Goal: Information Seeking & Learning: Learn about a topic

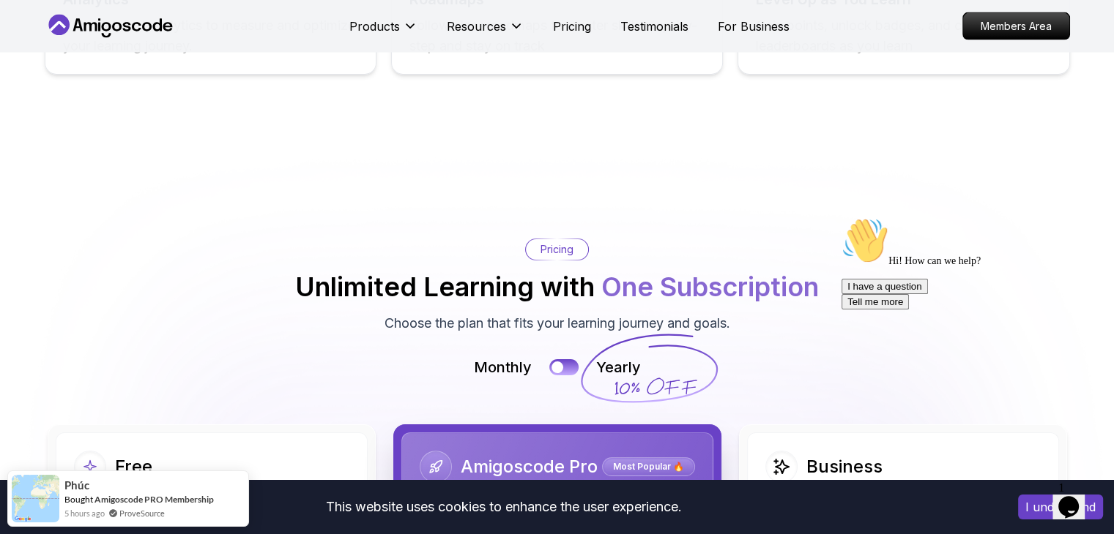
scroll to position [3295, 0]
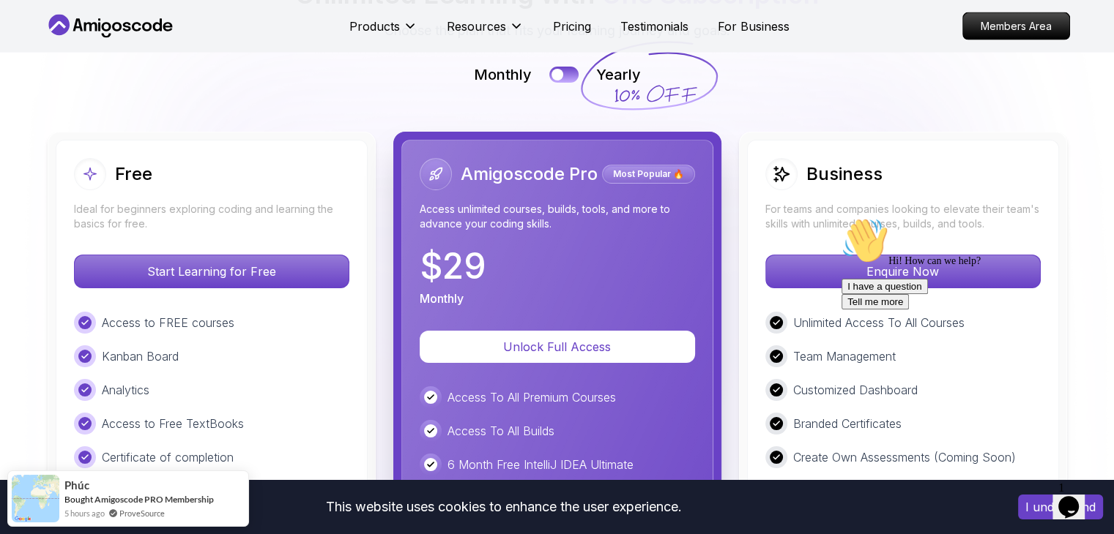
click at [283, 140] on div "Free Ideal for beginners exploring coding and learning the basics for free. Sta…" at bounding box center [212, 485] width 312 height 691
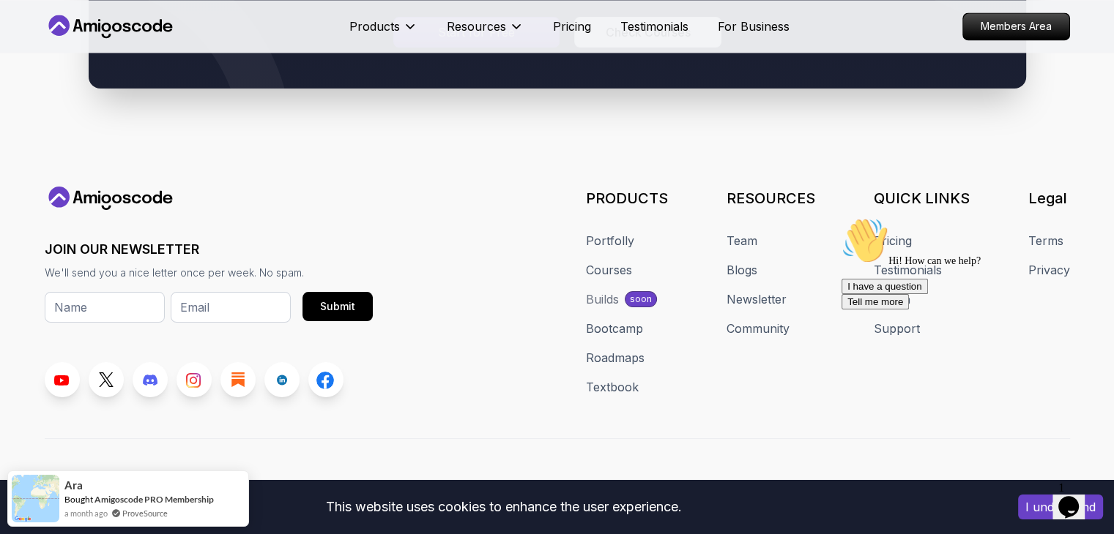
scroll to position [8033, 0]
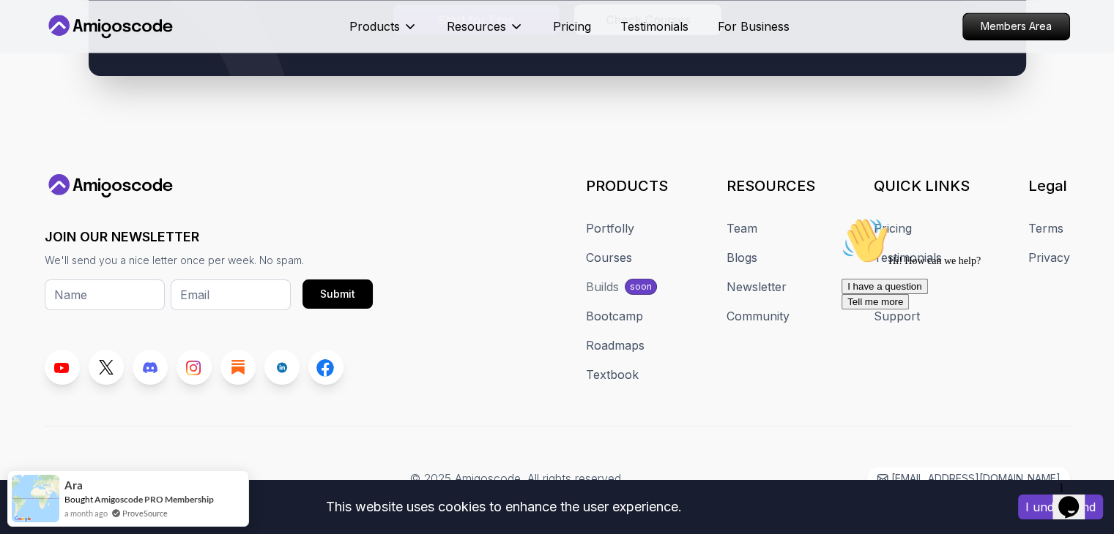
click at [436, 403] on div "JOIN OUR NEWSLETTER We'll send you a nice letter once per week. No spam. Submit…" at bounding box center [557, 332] width 1025 height 316
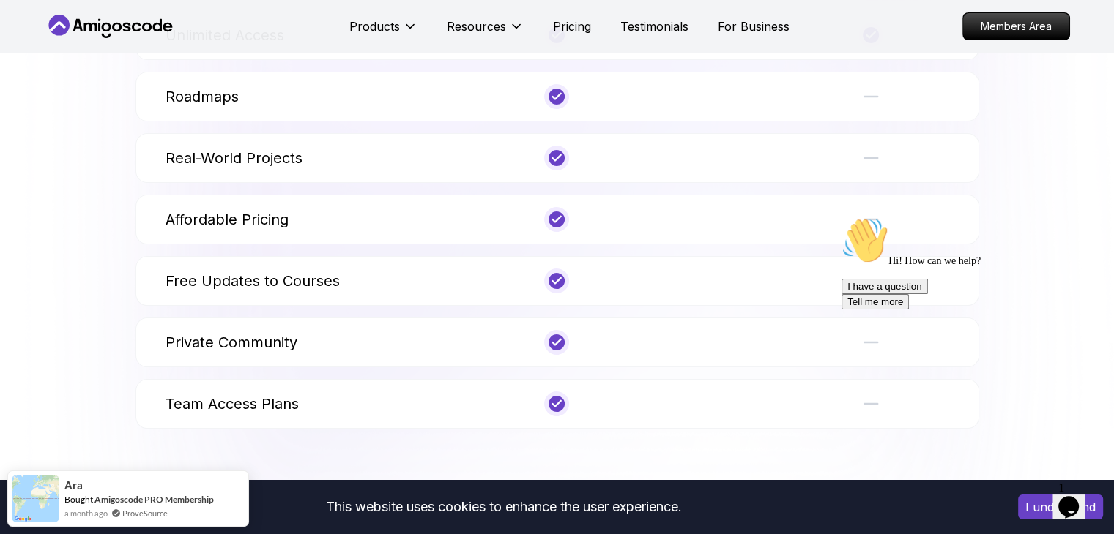
scroll to position [5690, 0]
click at [557, 280] on icon at bounding box center [557, 283] width 8 height 6
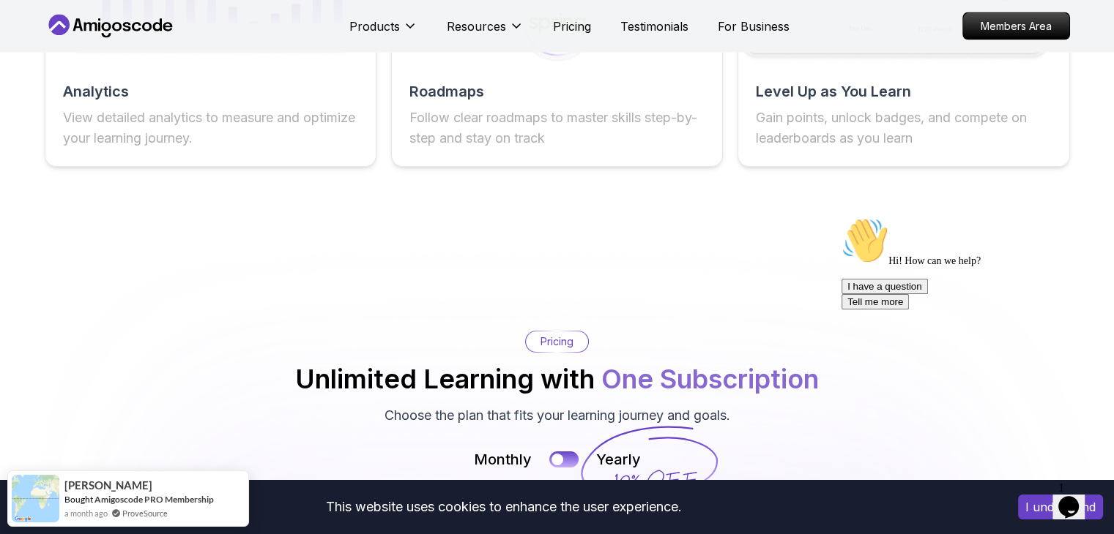
scroll to position [2908, 0]
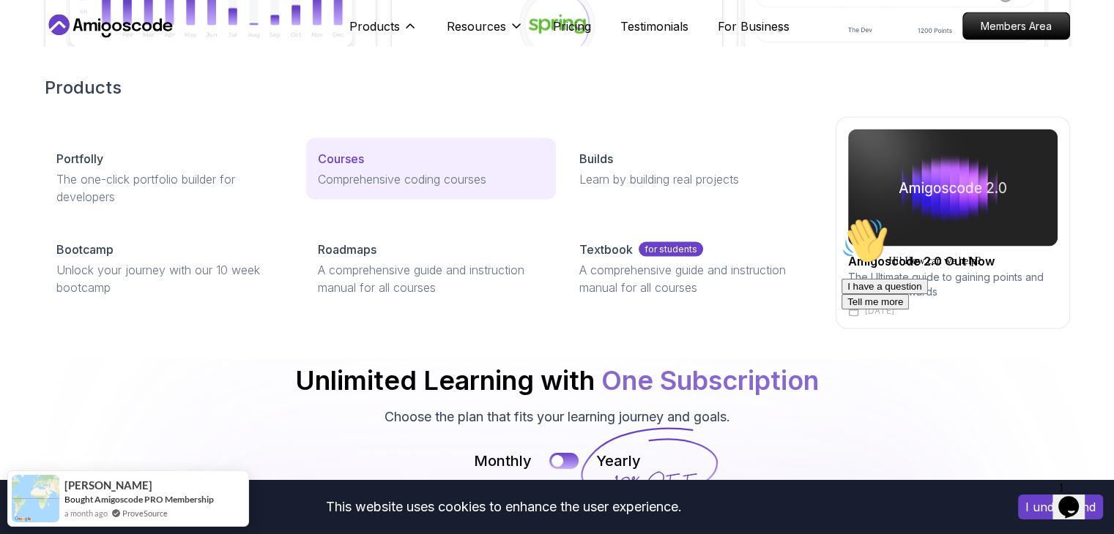
click at [333, 160] on p "Courses" at bounding box center [341, 159] width 46 height 18
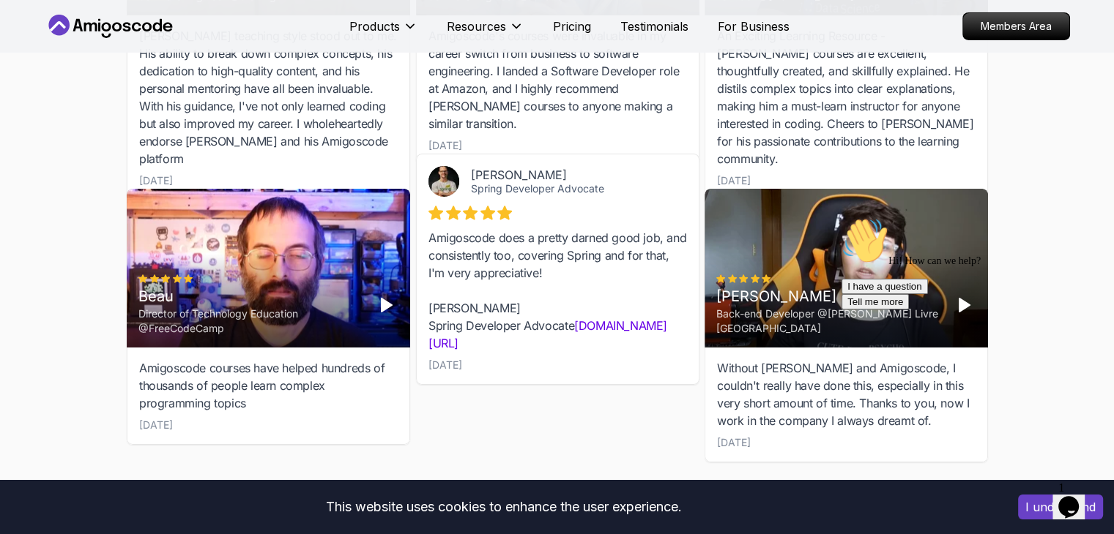
scroll to position [5418, 0]
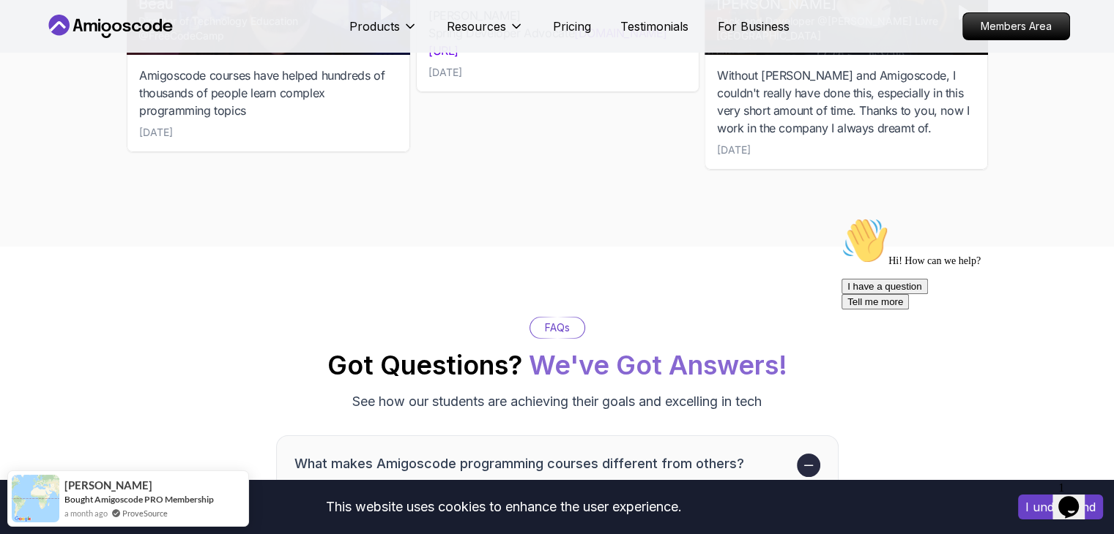
click at [113, 21] on icon at bounding box center [111, 26] width 132 height 23
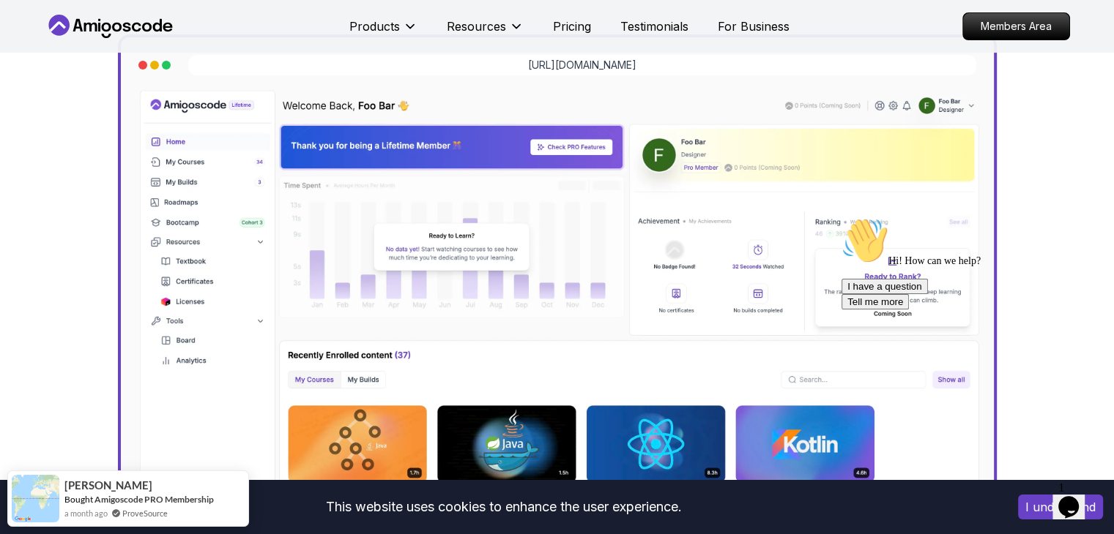
scroll to position [659, 0]
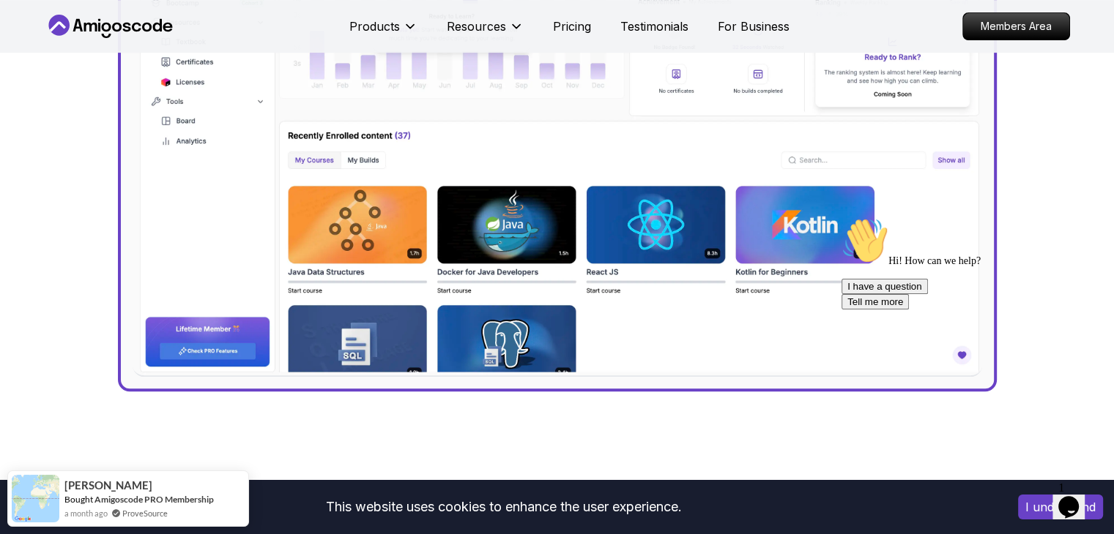
drag, startPoint x: 859, startPoint y: 214, endPoint x: 250, endPoint y: 249, distance: 609.4
click html "Hi! How can we help? I have a question Tell me more"
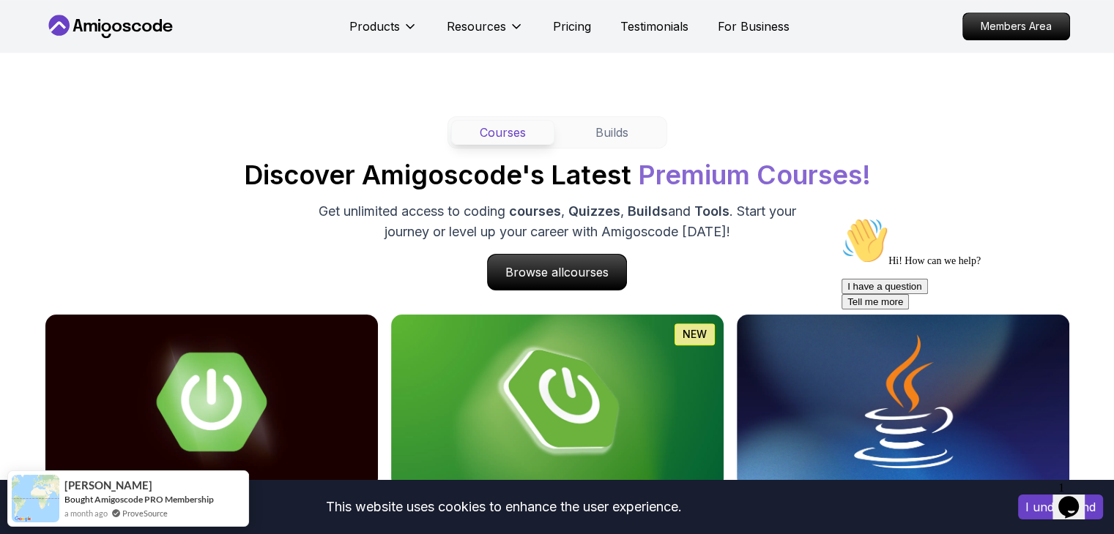
scroll to position [1318, 0]
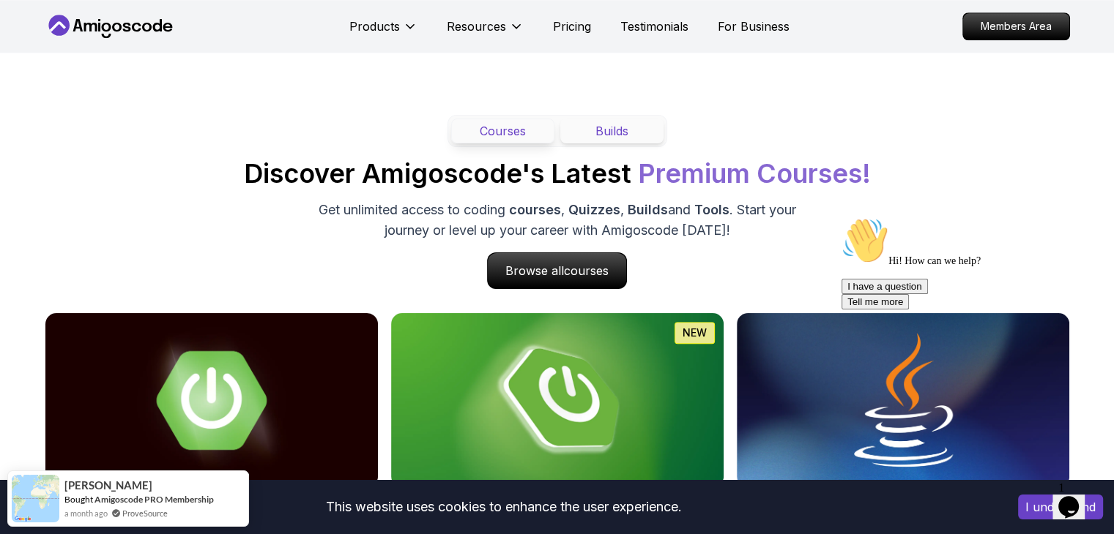
click at [629, 132] on button "Builds" at bounding box center [611, 131] width 103 height 25
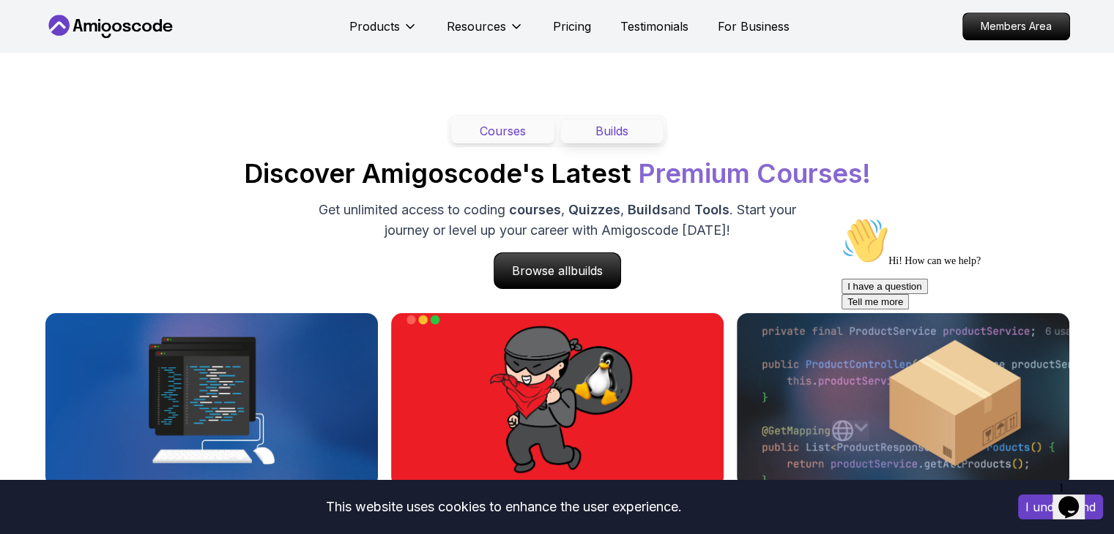
click at [515, 132] on button "Courses" at bounding box center [502, 131] width 103 height 25
